Goal: Task Accomplishment & Management: Manage account settings

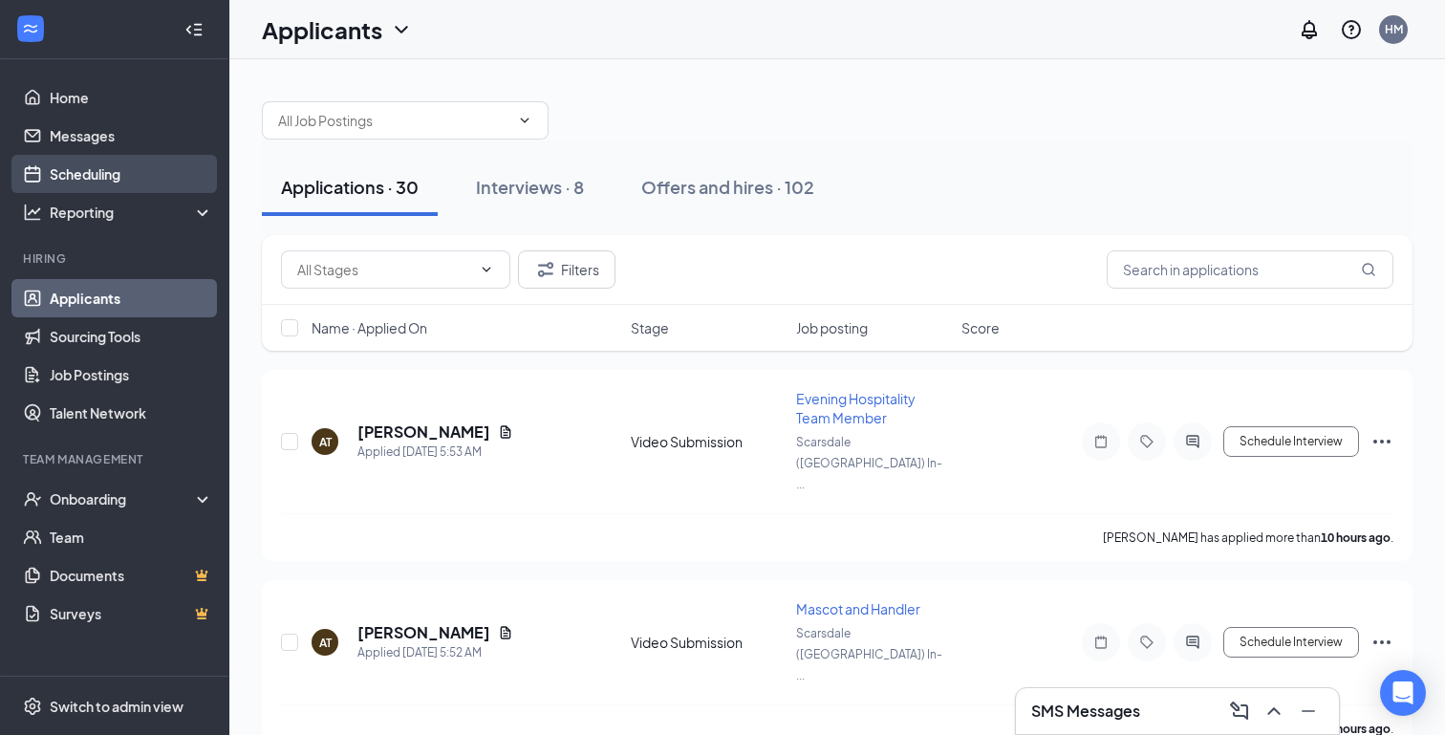
click at [114, 168] on link "Scheduling" at bounding box center [131, 174] width 163 height 38
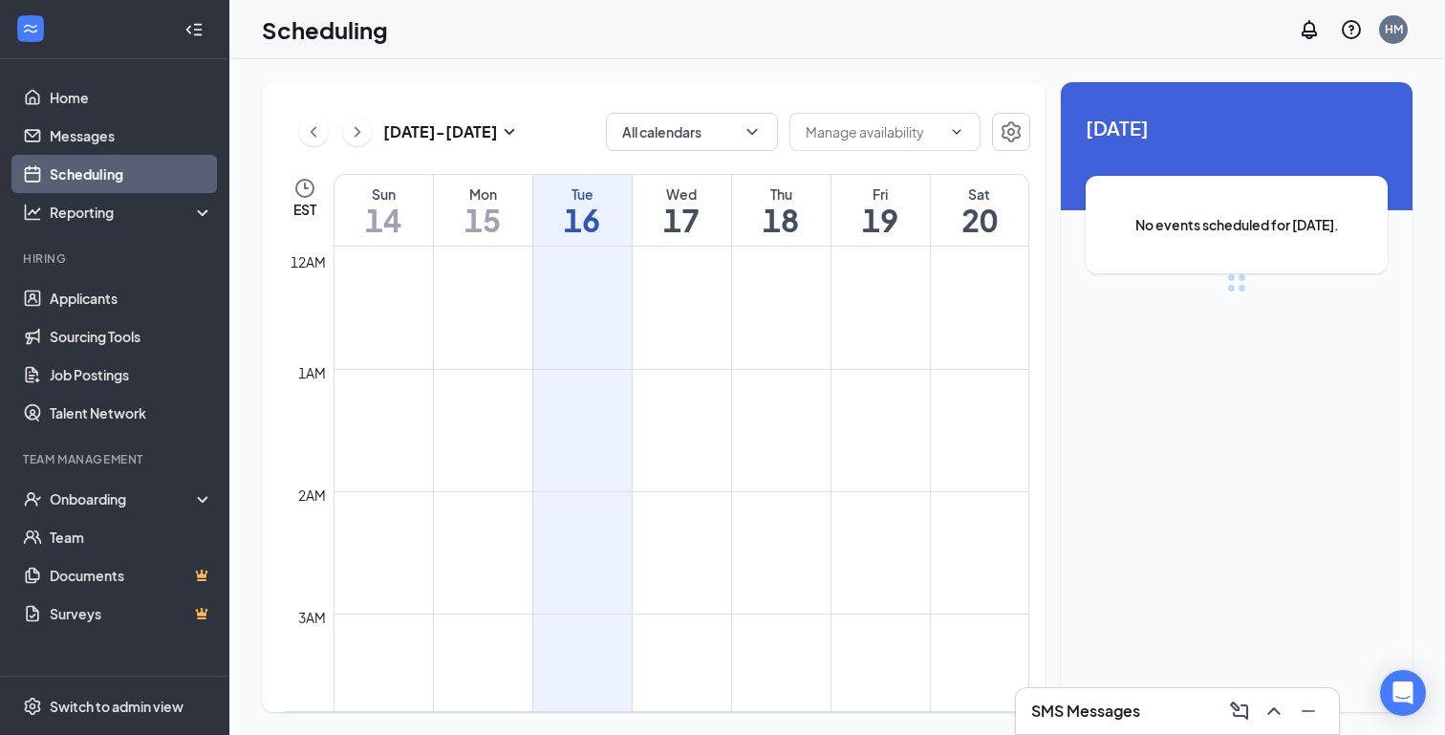
scroll to position [940, 0]
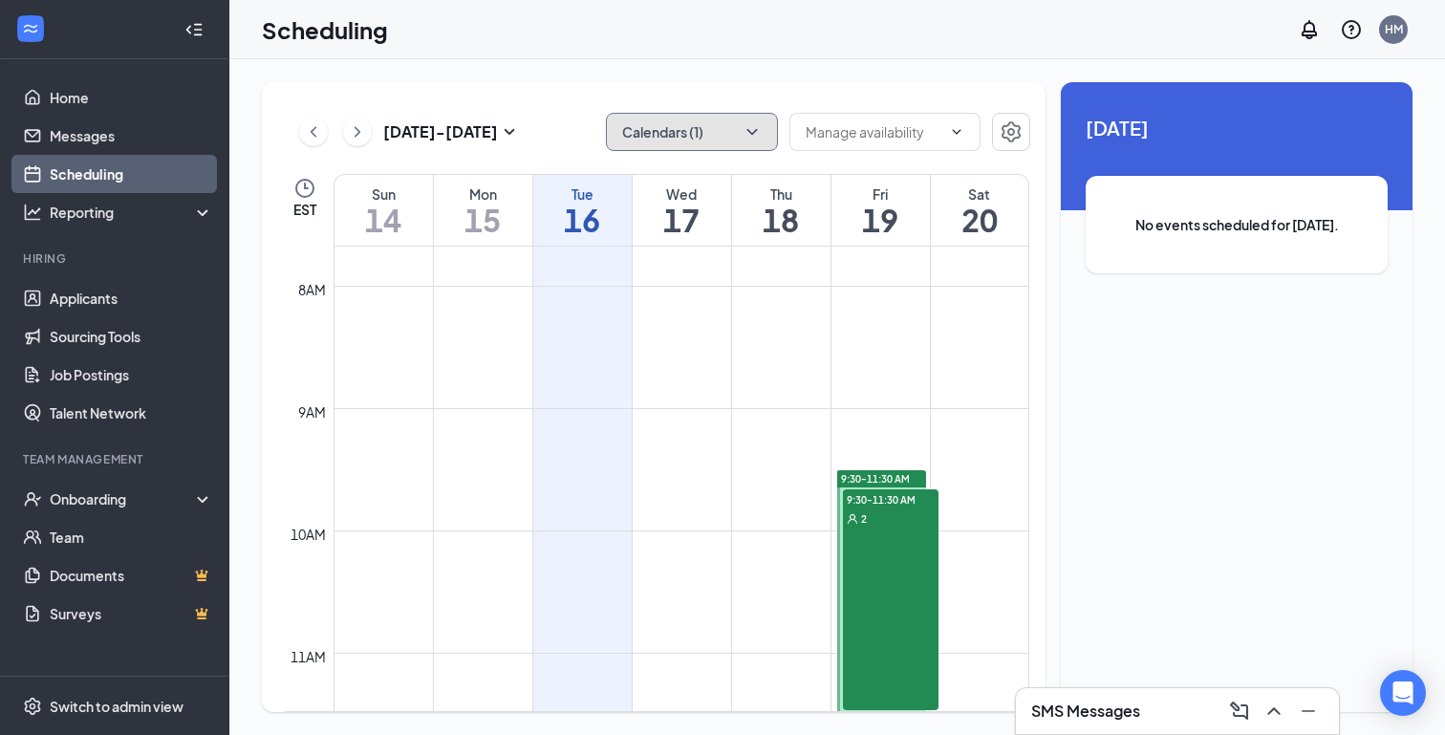
click at [698, 138] on button "Calendars (1)" at bounding box center [692, 132] width 172 height 38
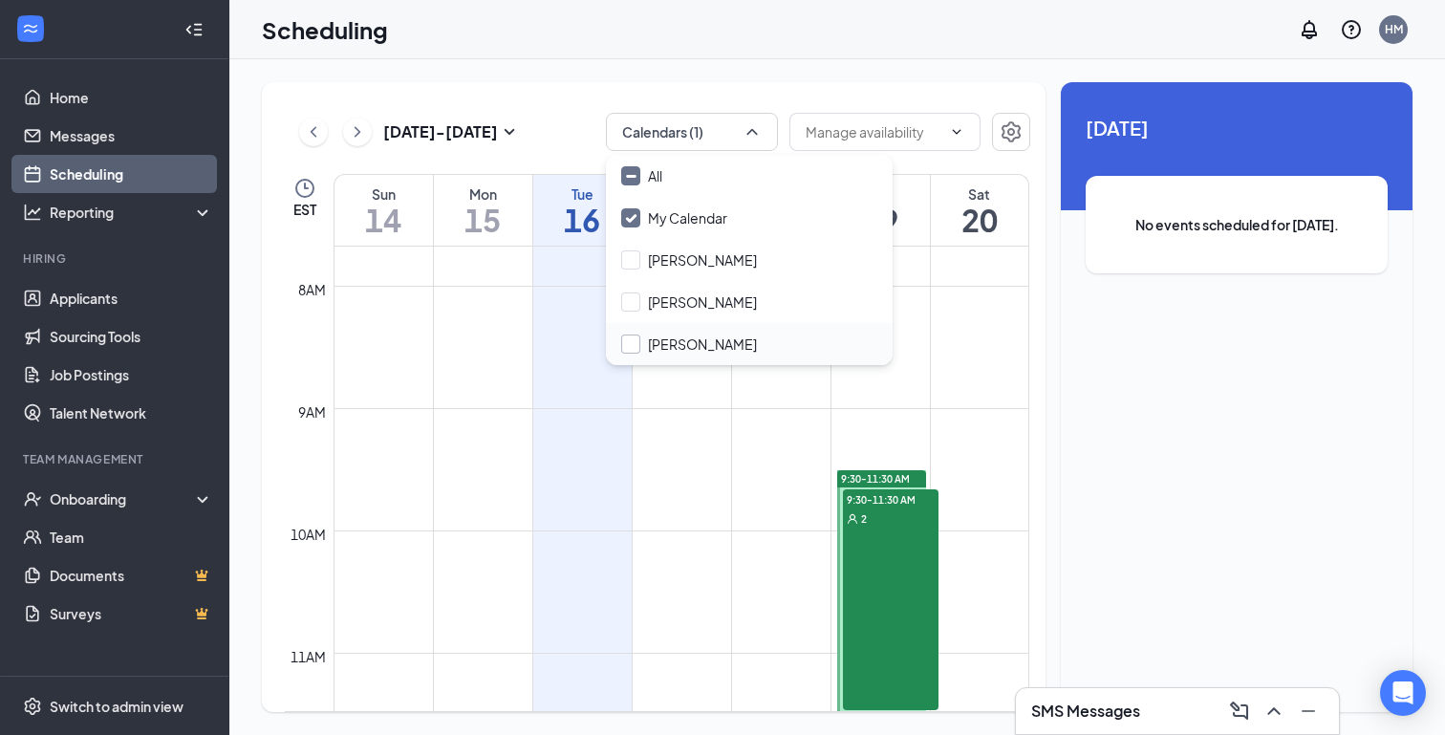
click at [716, 345] on input "Pangshua Riley" at bounding box center [689, 344] width 136 height 19
checkbox input "true"
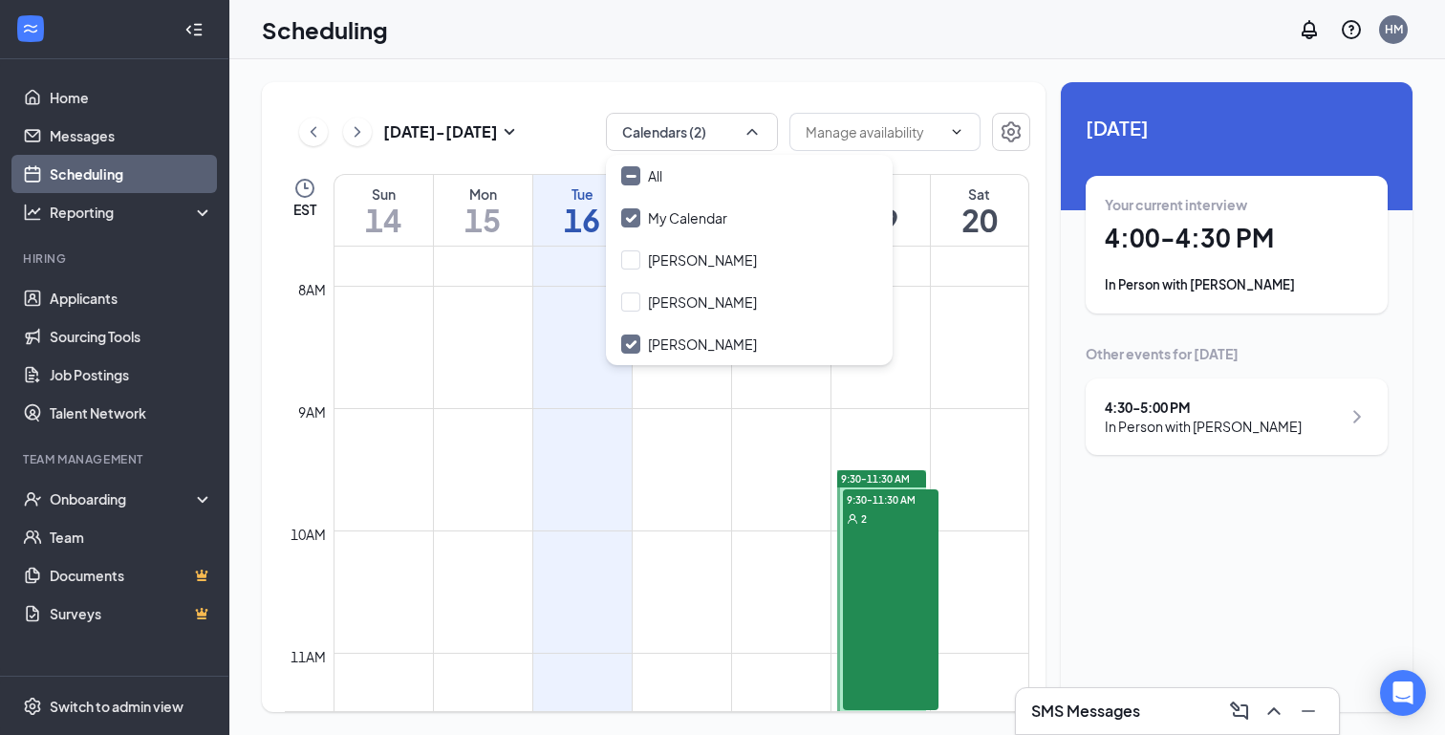
click at [574, 121] on div "Sep 14 - Sep 20 Calendars (2)" at bounding box center [658, 132] width 746 height 38
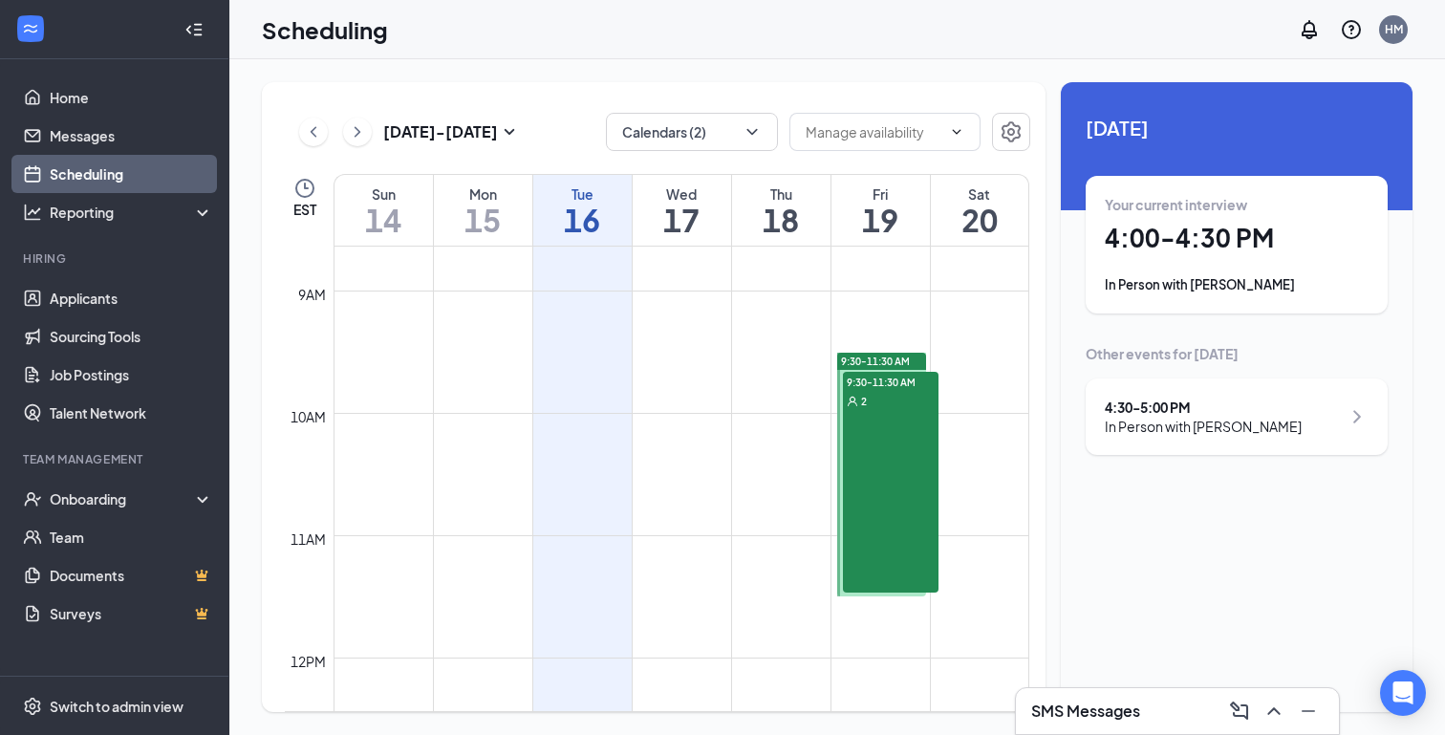
scroll to position [1058, 0]
click at [1132, 424] on div "In Person with Sofia Leon" at bounding box center [1203, 426] width 197 height 19
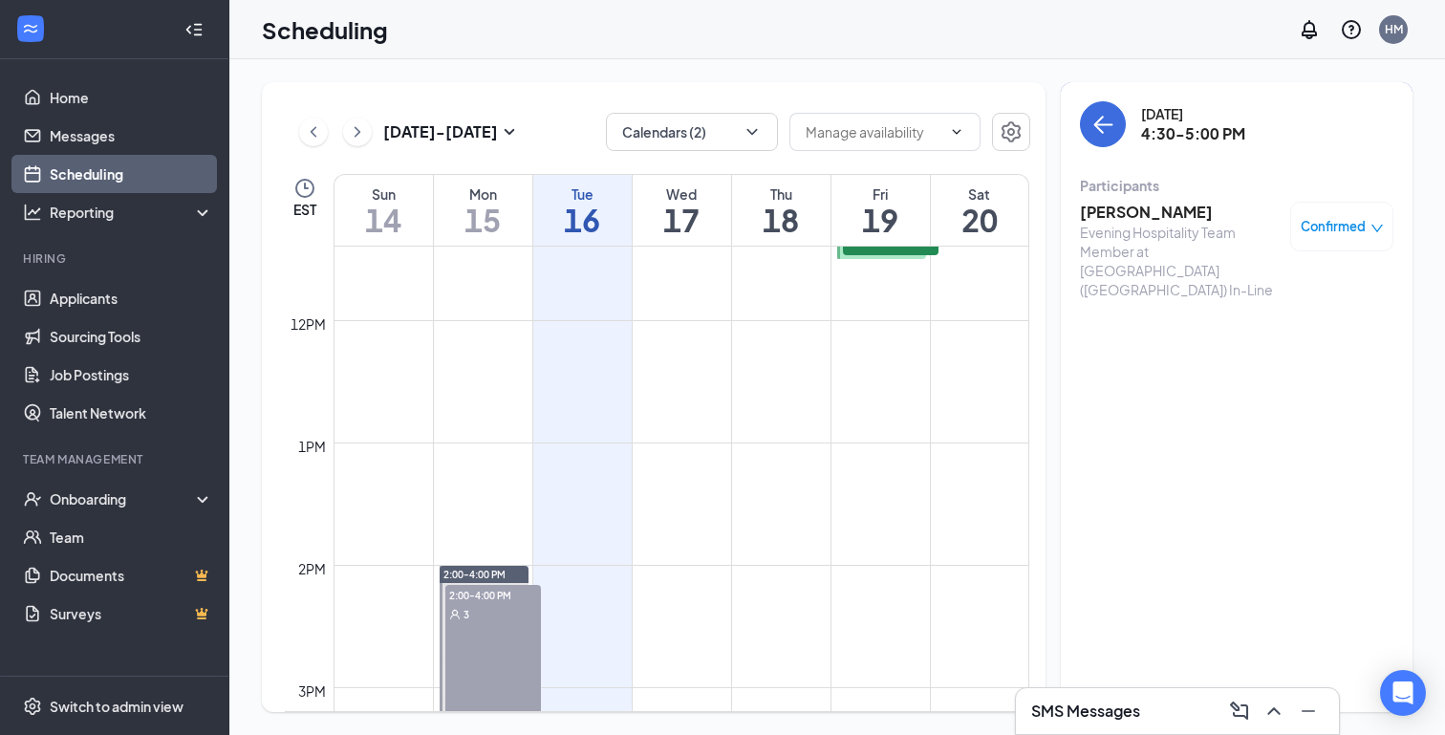
scroll to position [1717, 0]
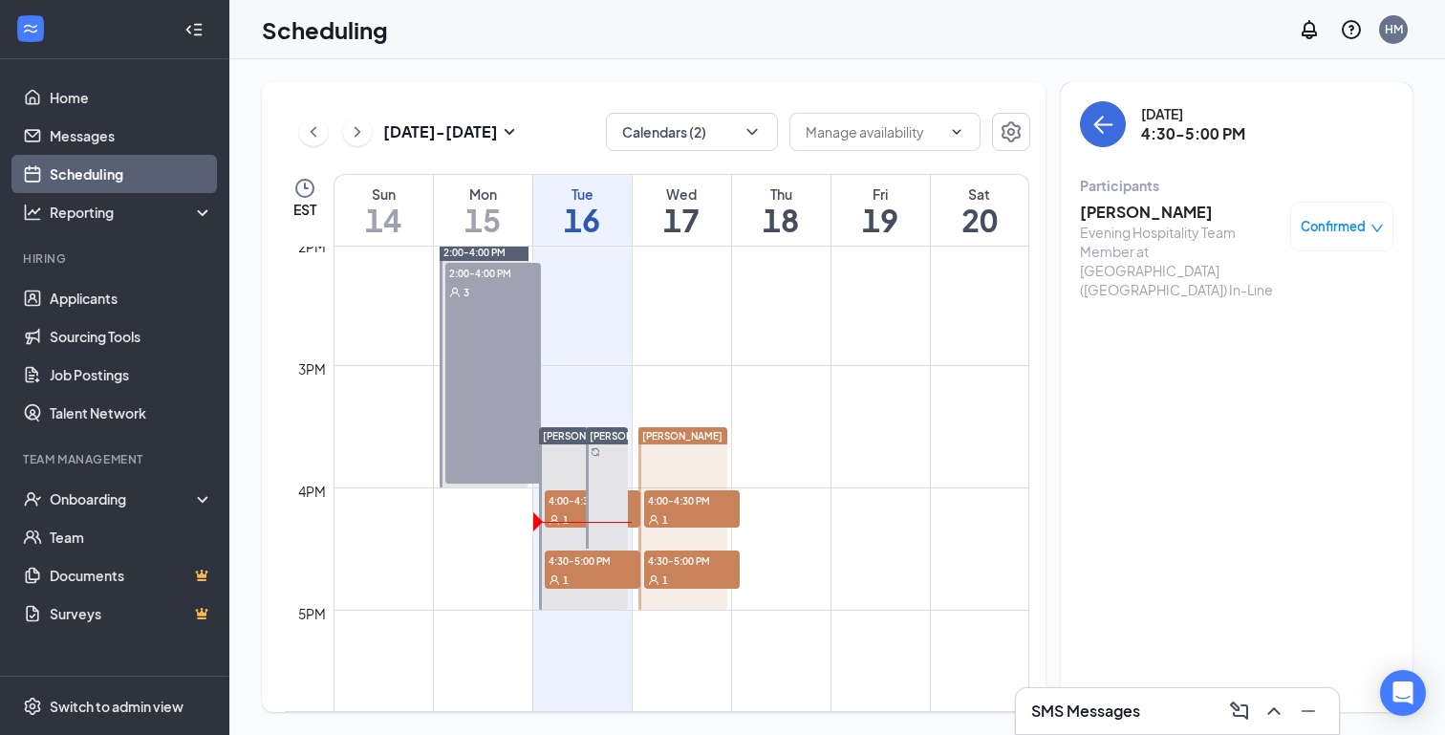
click at [685, 517] on div "1" at bounding box center [692, 519] width 96 height 19
click at [685, 573] on div "1" at bounding box center [692, 579] width 96 height 19
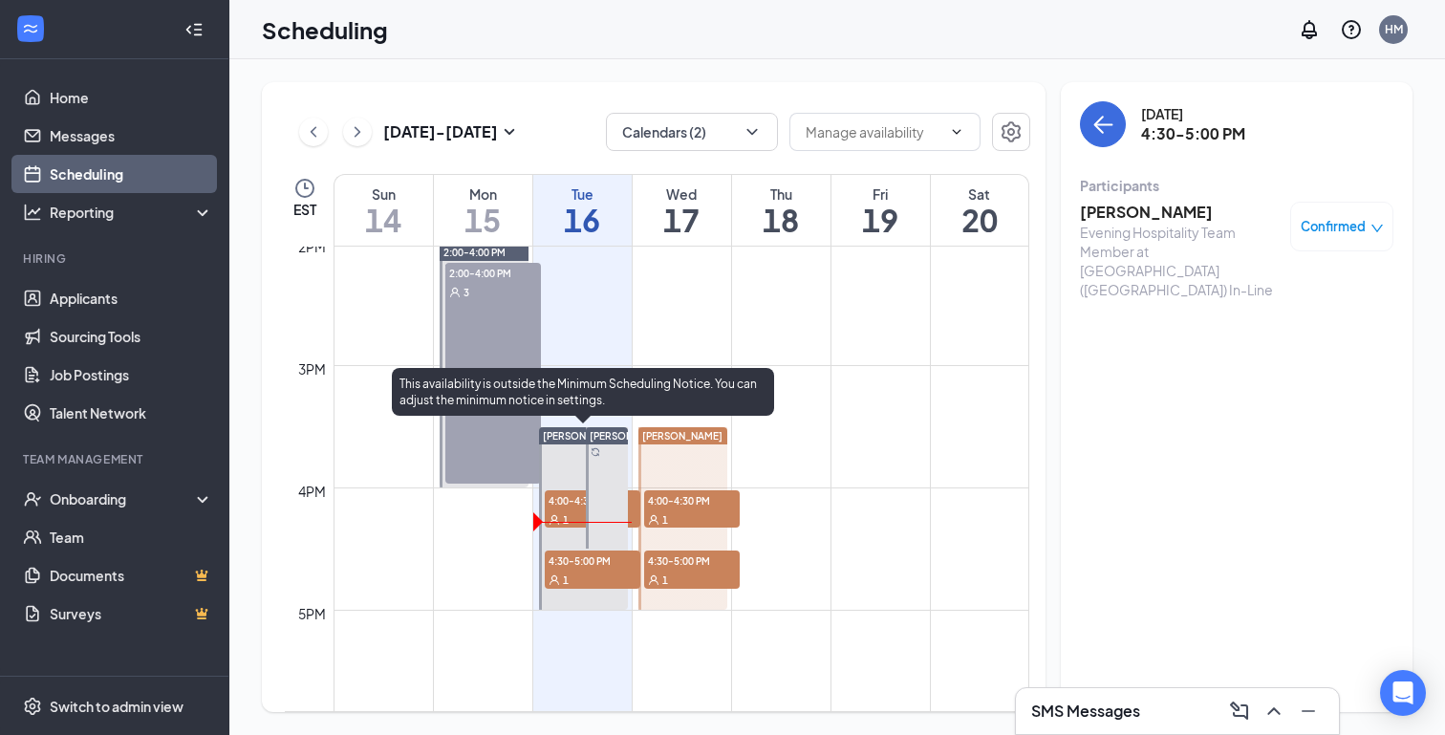
click at [593, 564] on span "4:30-5:00 PM" at bounding box center [593, 560] width 96 height 19
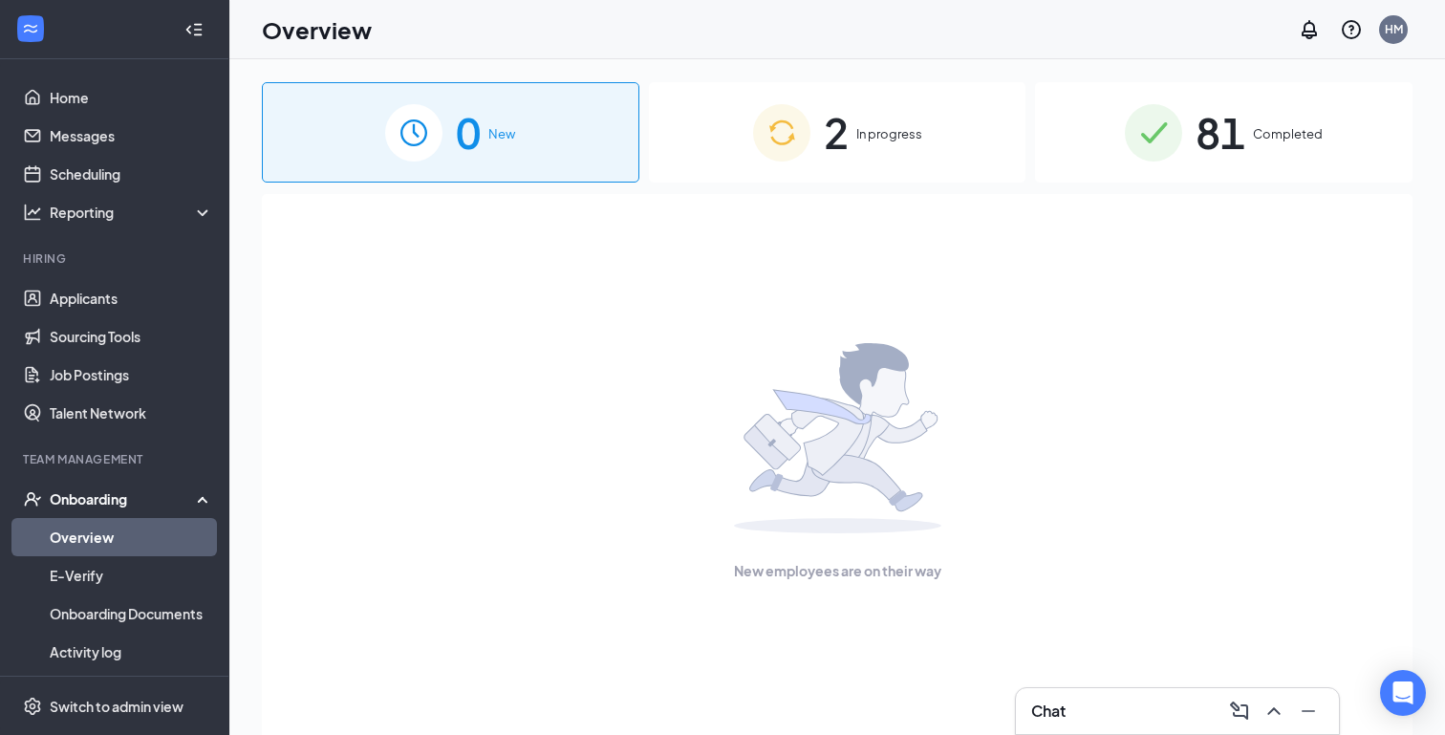
click at [858, 102] on div "2 In progress" at bounding box center [838, 132] width 378 height 100
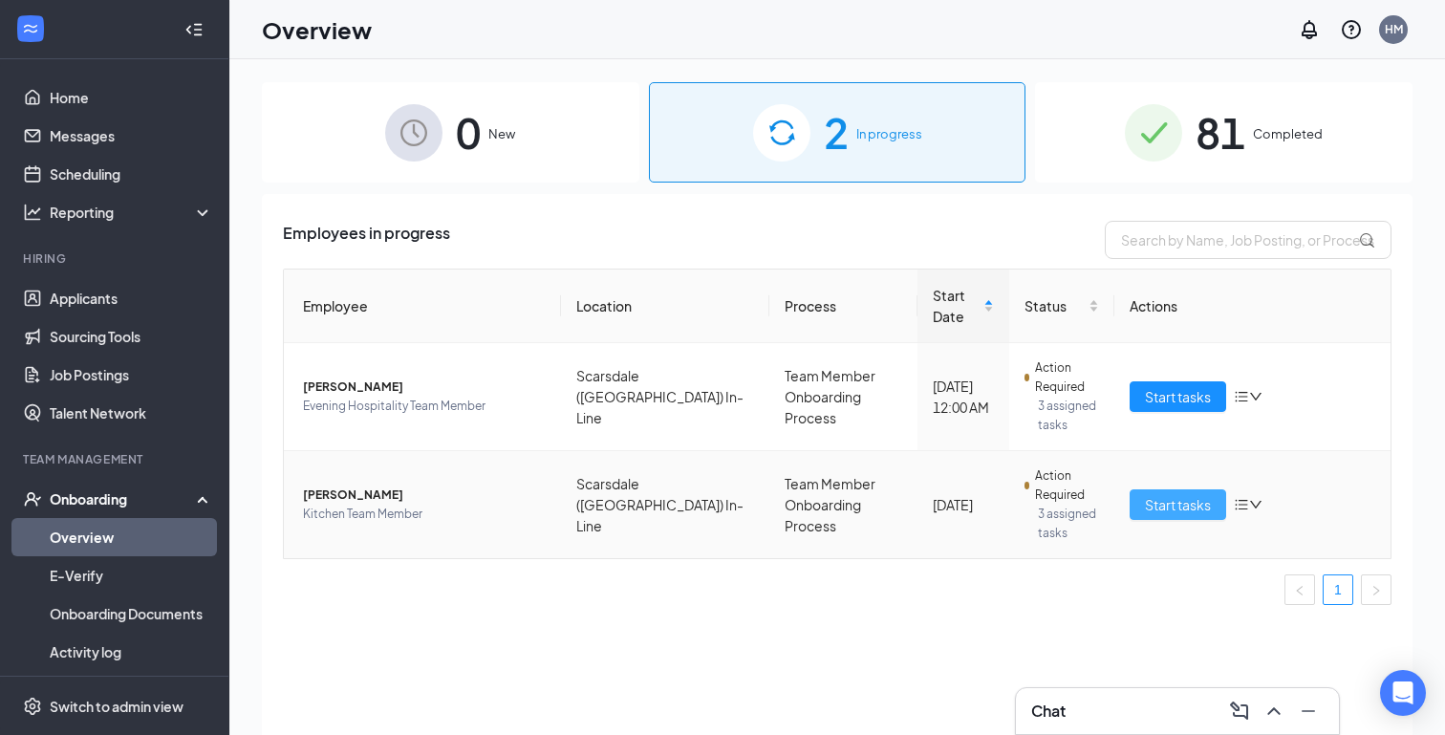
click at [1179, 507] on span "Start tasks" at bounding box center [1178, 504] width 66 height 21
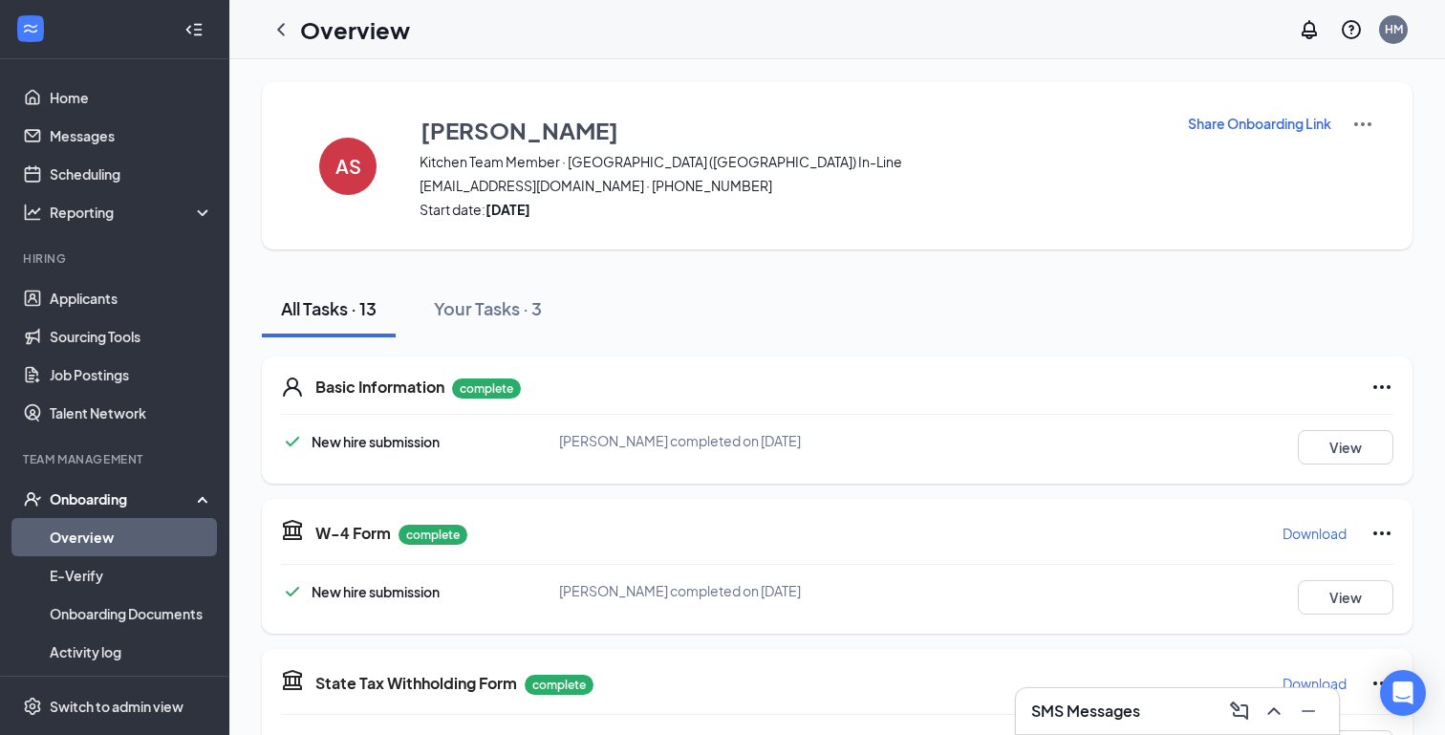
click at [1309, 124] on p "Share Onboarding Link" at bounding box center [1259, 123] width 143 height 19
type textarea "Hi Amaury, This is a gentle reminder to complete your onboarding before your fi…"
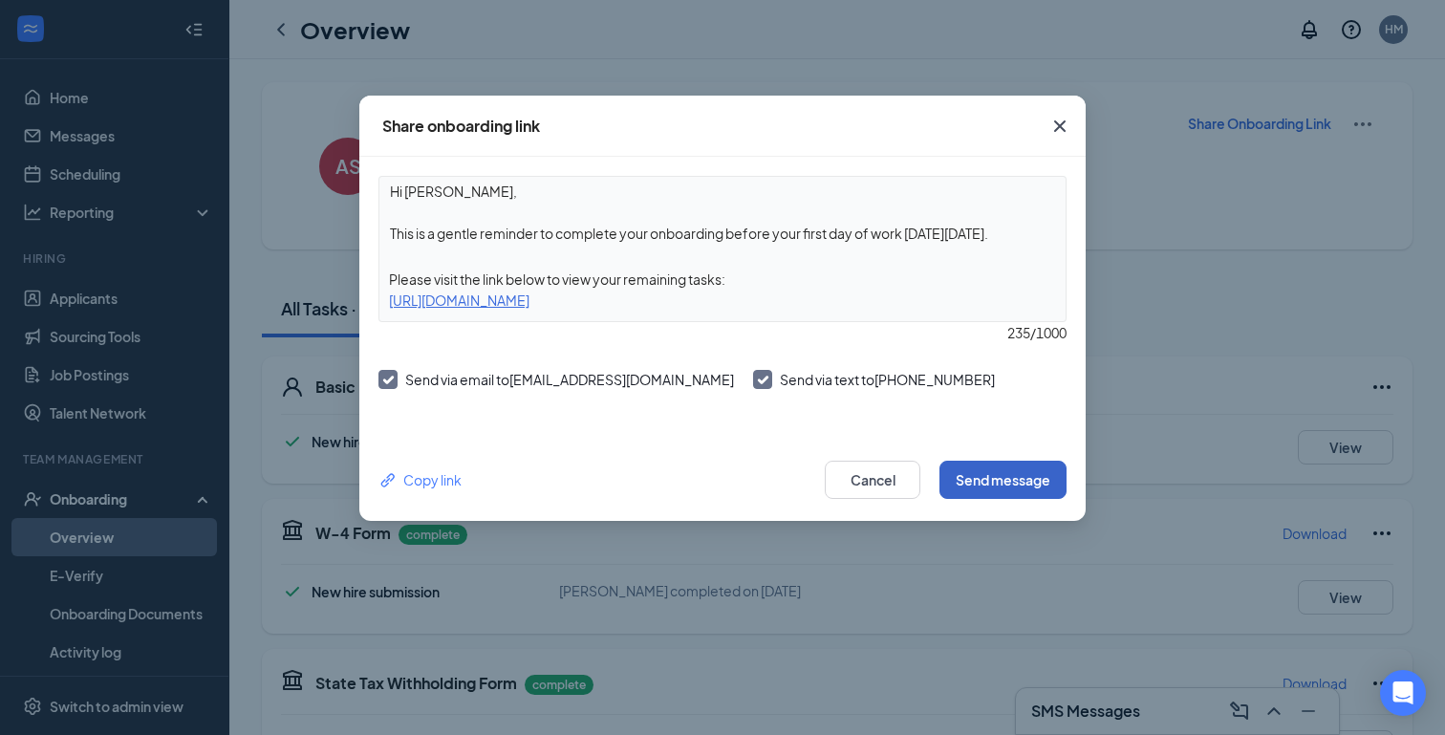
click at [1010, 491] on button "Send message" at bounding box center [1003, 480] width 127 height 38
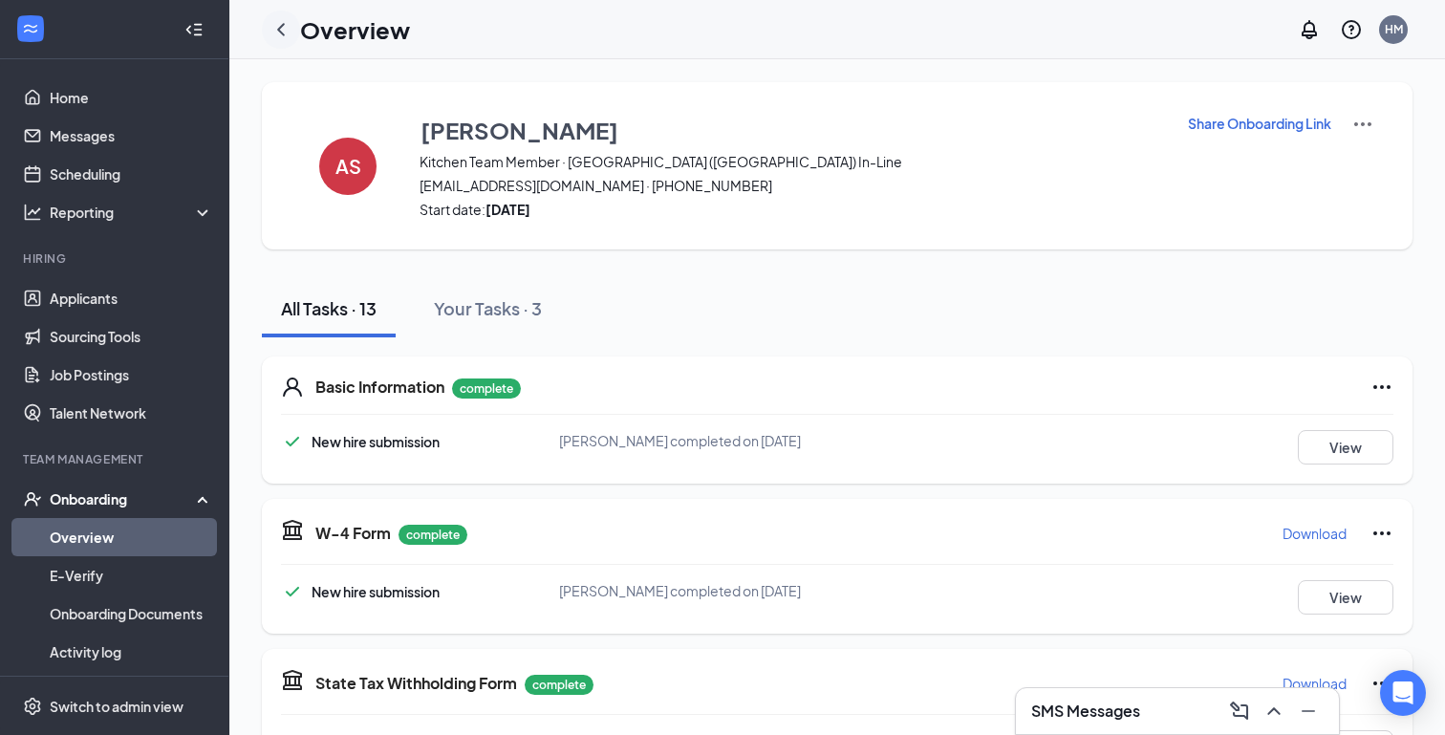
click at [279, 20] on icon "ChevronLeft" at bounding box center [281, 29] width 23 height 23
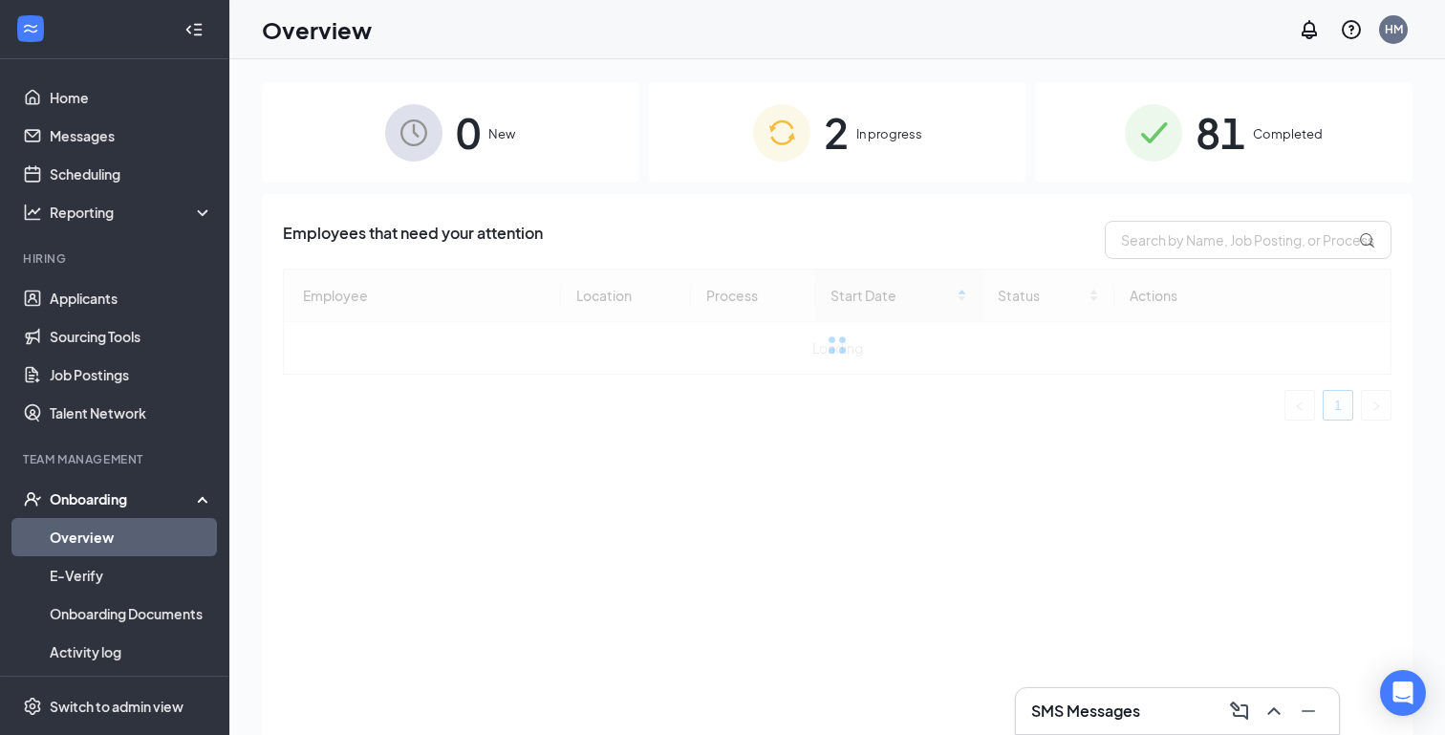
click at [824, 132] on span "2" at bounding box center [836, 132] width 25 height 66
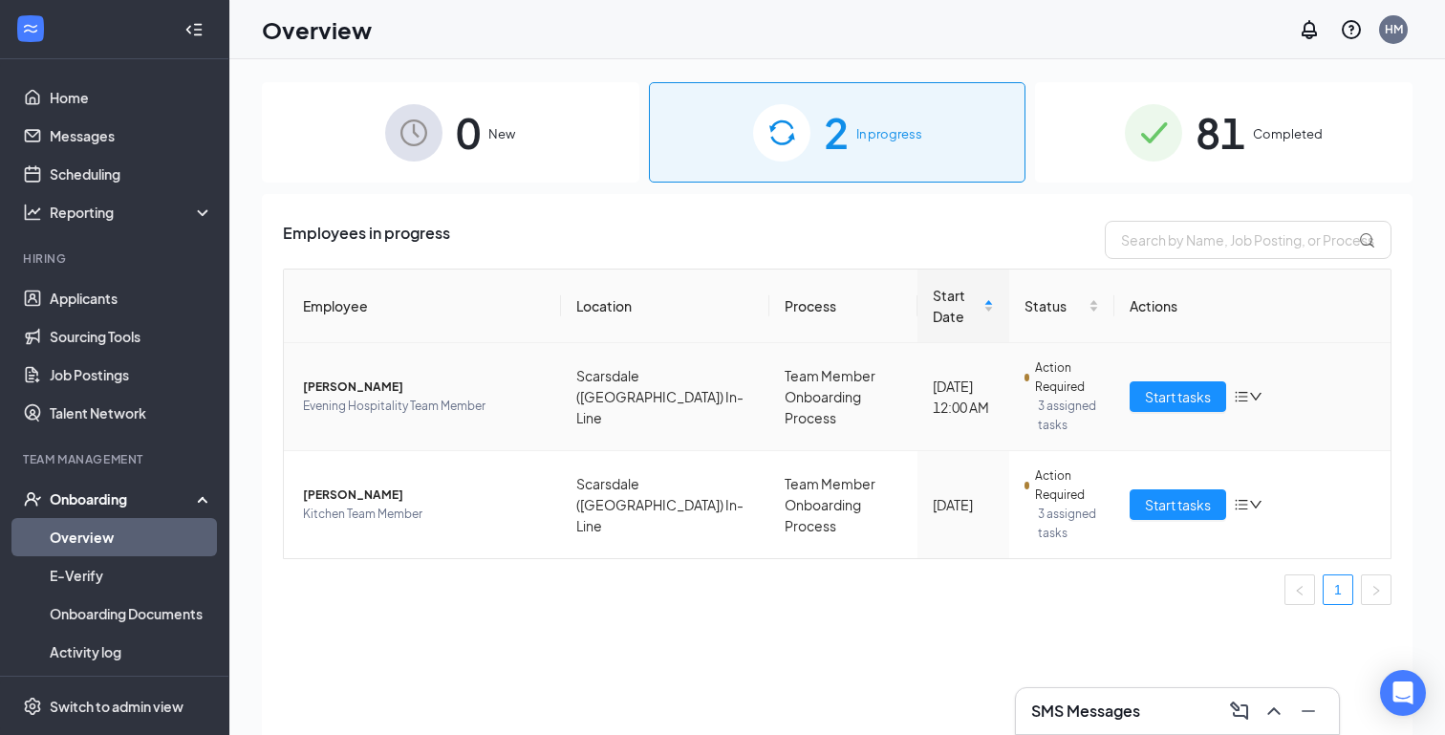
click at [770, 410] on td "Team Member Onboarding Process" at bounding box center [844, 397] width 148 height 108
click at [1186, 400] on span "Start tasks" at bounding box center [1178, 396] width 66 height 21
